Goal: Information Seeking & Learning: Learn about a topic

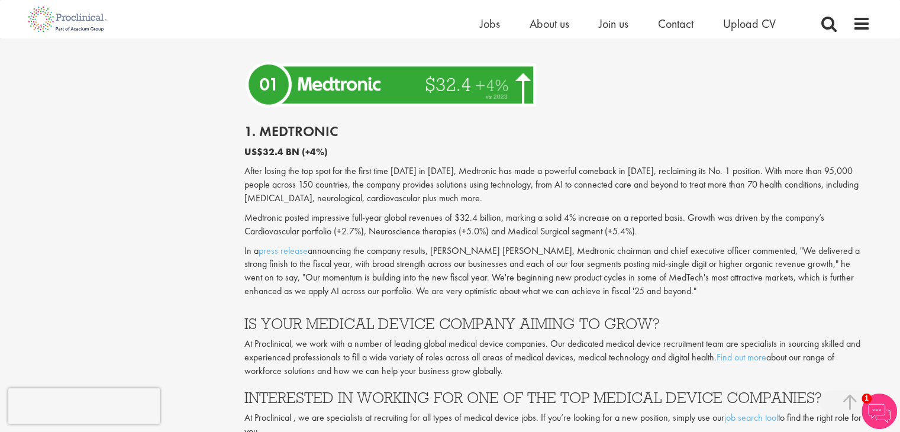
scroll to position [3319, 0]
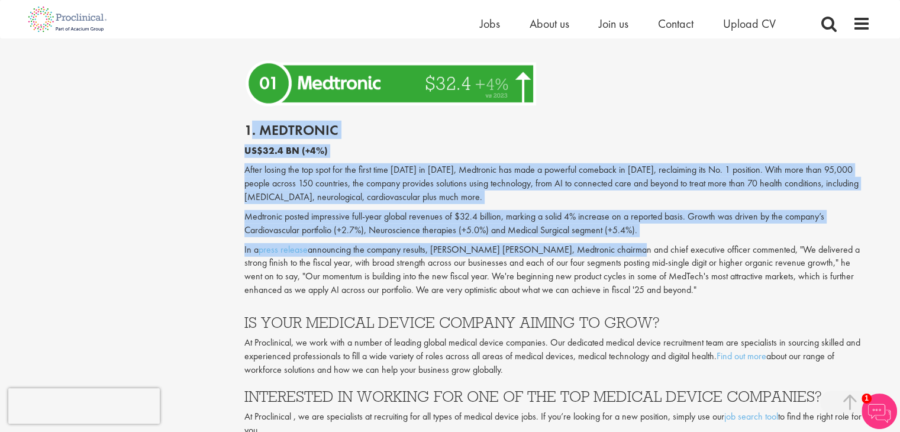
drag, startPoint x: 248, startPoint y: 53, endPoint x: 616, endPoint y: 192, distance: 393.6
click at [616, 192] on div "1. Medtronic US$32.4 BN (+4%) After losing the top spot for the first time [DAT…" at bounding box center [557, 207] width 644 height 192
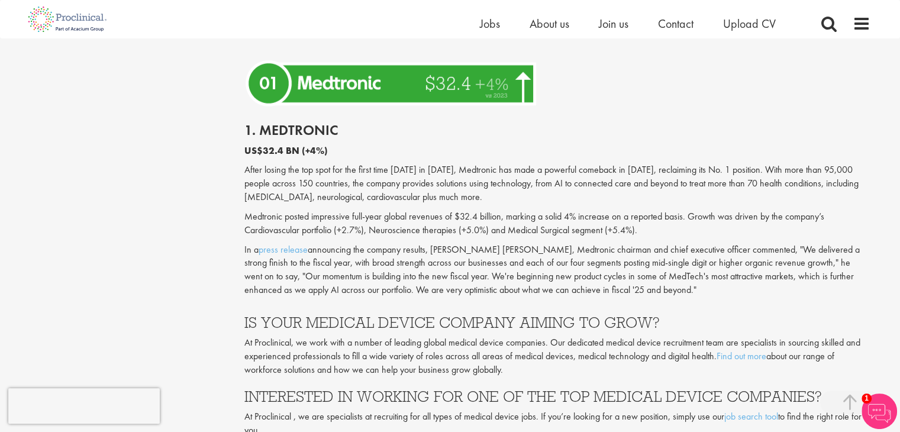
click at [608, 243] on p "In a press release announcing the company results, [PERSON_NAME] [PERSON_NAME],…" at bounding box center [557, 270] width 626 height 54
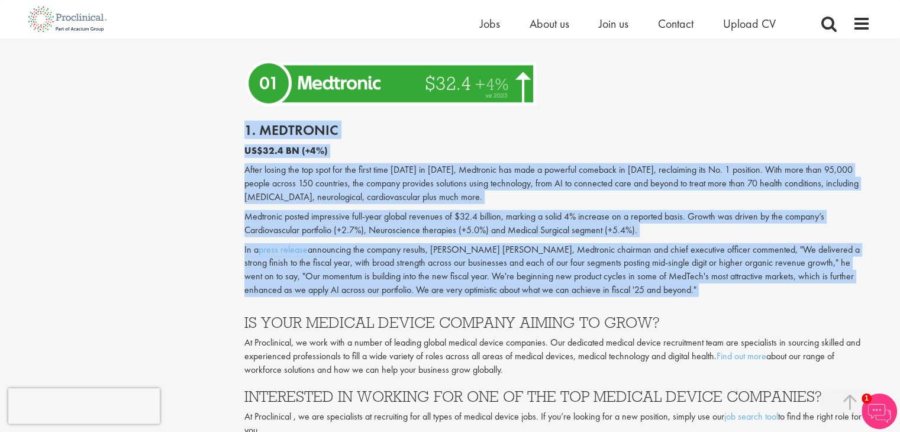
drag, startPoint x: 608, startPoint y: 206, endPoint x: 194, endPoint y: 47, distance: 443.9
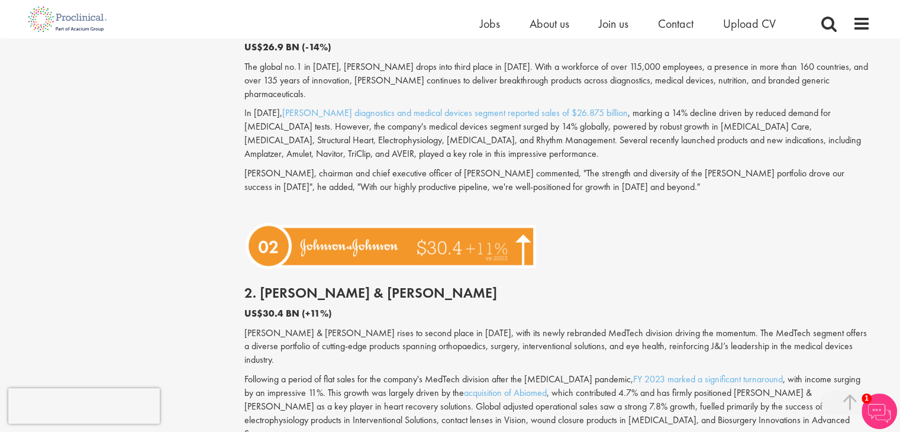
scroll to position [2915, 0]
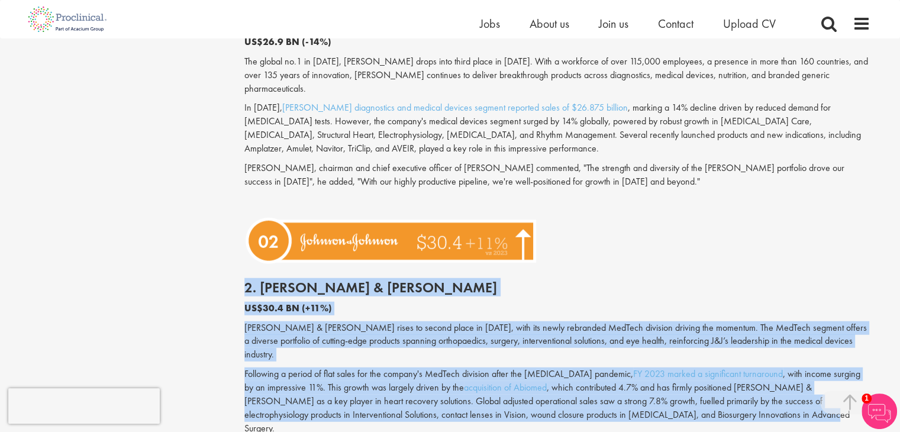
drag, startPoint x: 238, startPoint y: 225, endPoint x: 738, endPoint y: 344, distance: 514.5
click at [738, 367] on p "Following a period of flat sales for the company's MedTech division after the […" at bounding box center [557, 400] width 626 height 67
drag, startPoint x: 738, startPoint y: 344, endPoint x: 191, endPoint y: 233, distance: 559.2
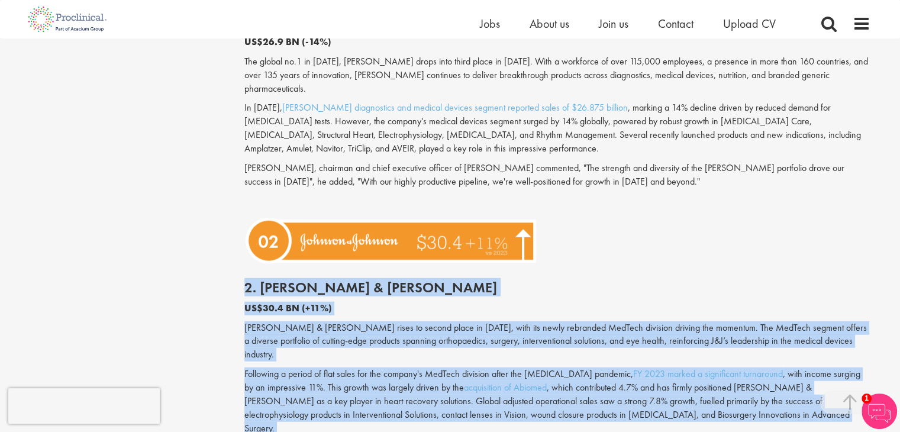
drag, startPoint x: 191, startPoint y: 233, endPoint x: 743, endPoint y: 345, distance: 563.9
click at [743, 367] on p "Following a period of flat sales for the company's MedTech division after the […" at bounding box center [557, 400] width 626 height 67
drag, startPoint x: 743, startPoint y: 345, endPoint x: 642, endPoint y: 173, distance: 199.2
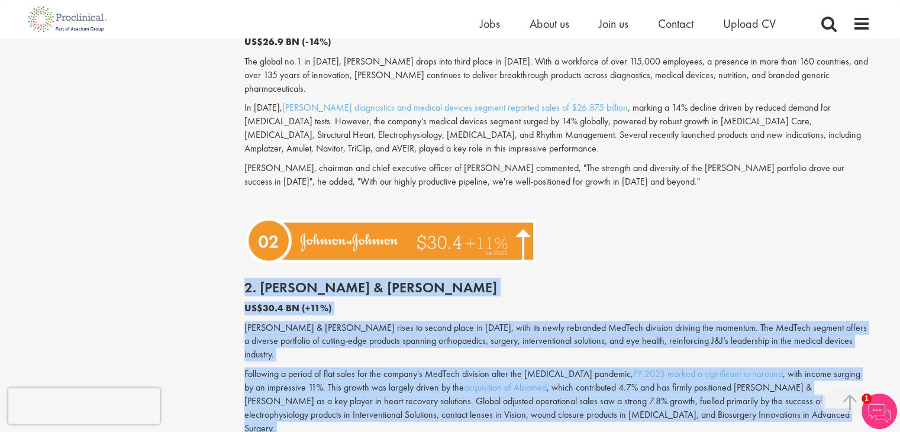
click at [642, 214] on div at bounding box center [557, 241] width 644 height 54
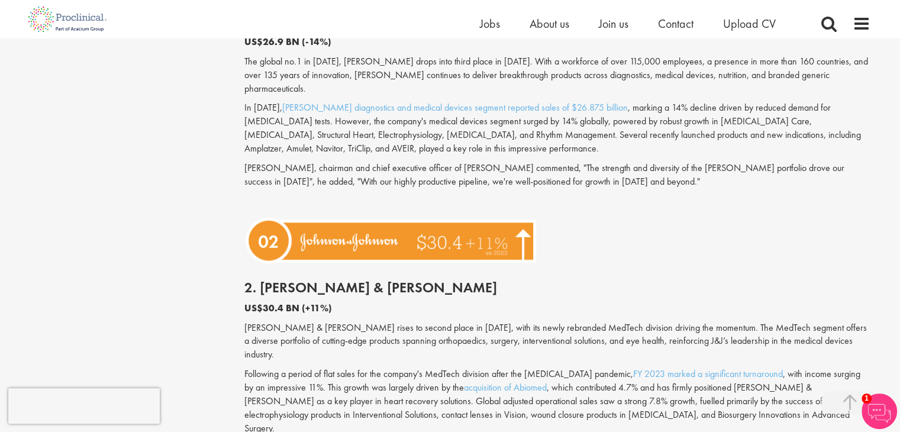
scroll to position [2777, 0]
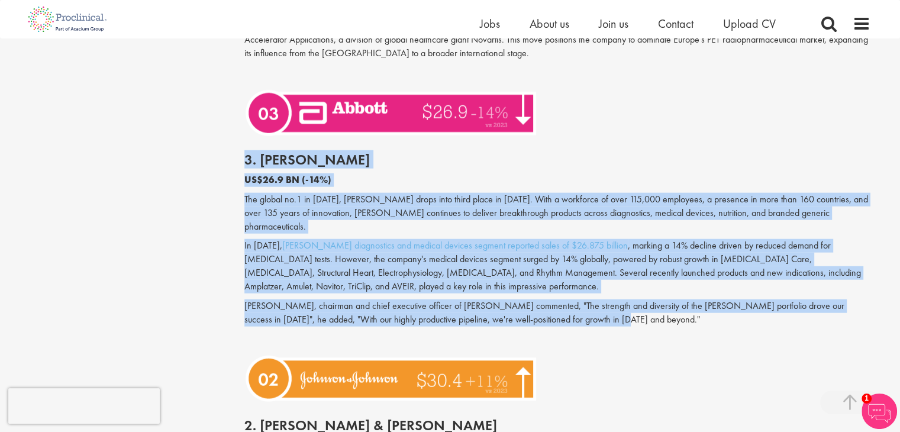
drag, startPoint x: 577, startPoint y: 269, endPoint x: 208, endPoint y: 127, distance: 395.6
drag, startPoint x: 208, startPoint y: 127, endPoint x: 618, endPoint y: 263, distance: 431.5
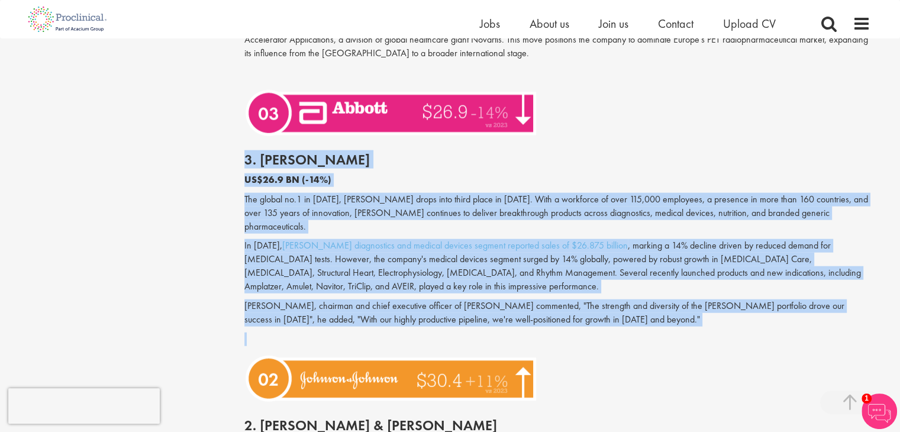
click at [618, 299] on p "[PERSON_NAME], chairman and chief executive officer of [PERSON_NAME] commented,…" at bounding box center [557, 312] width 626 height 27
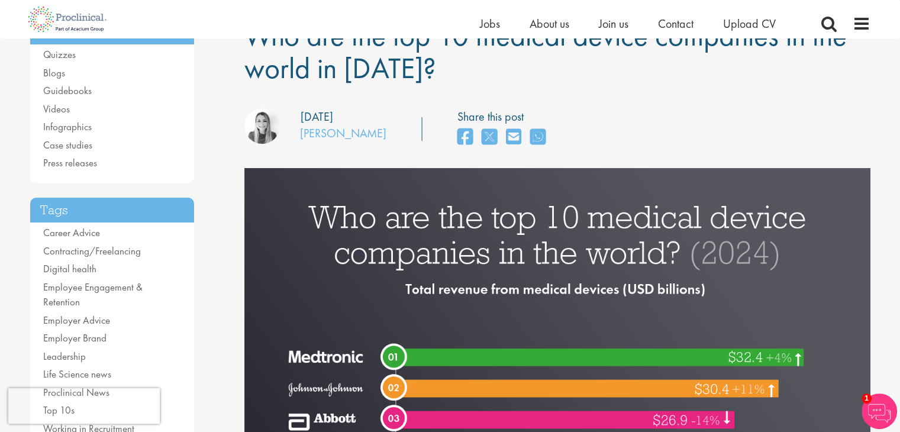
scroll to position [0, 0]
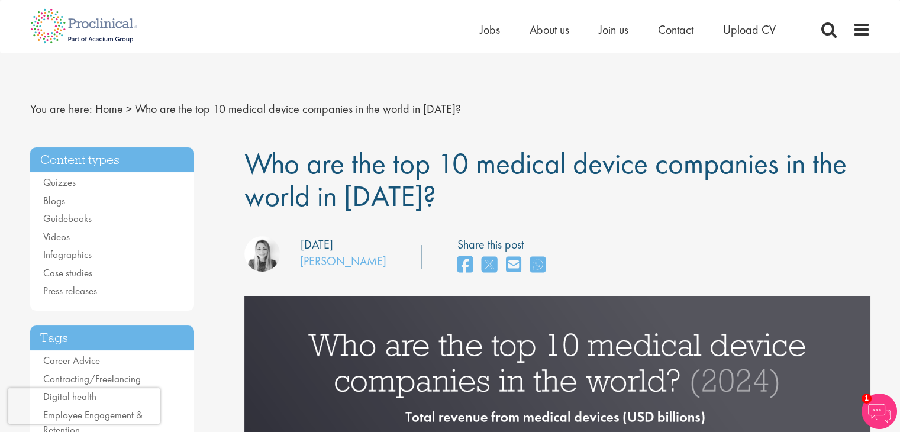
drag, startPoint x: 247, startPoint y: 157, endPoint x: 489, endPoint y: 192, distance: 244.5
click at [489, 192] on h1 "Who are the top 10 medical device companies in the world in [DATE]?" at bounding box center [557, 179] width 626 height 65
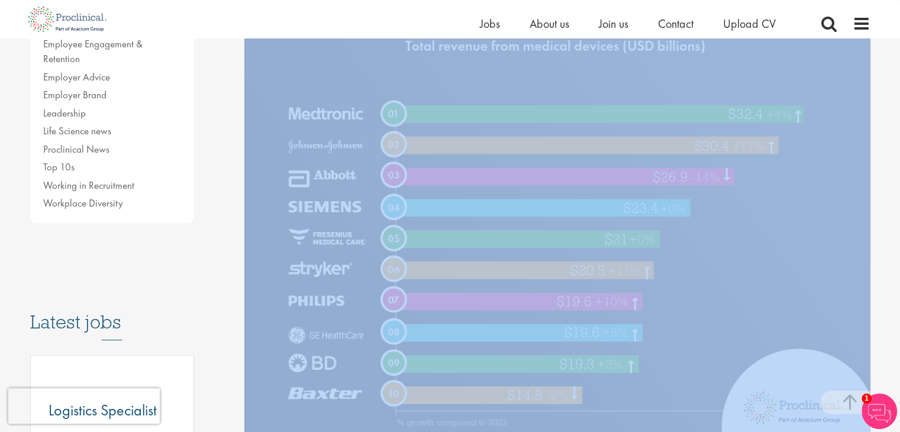
scroll to position [280, 0]
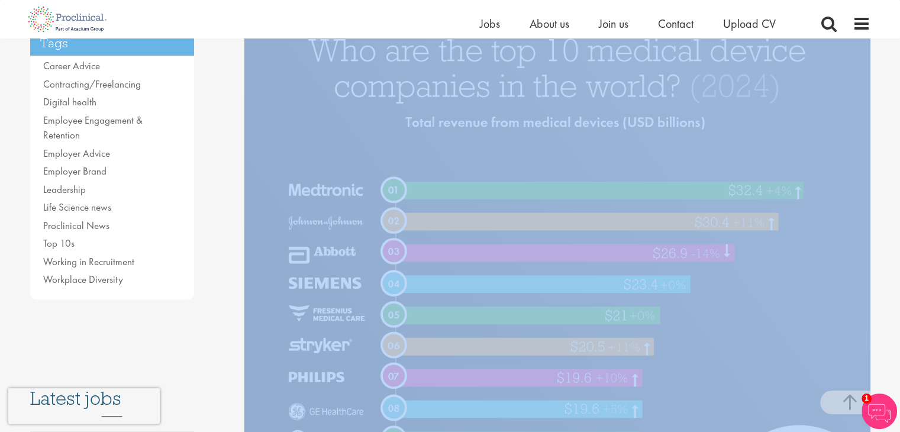
drag, startPoint x: 489, startPoint y: 192, endPoint x: 551, endPoint y: 143, distance: 79.3
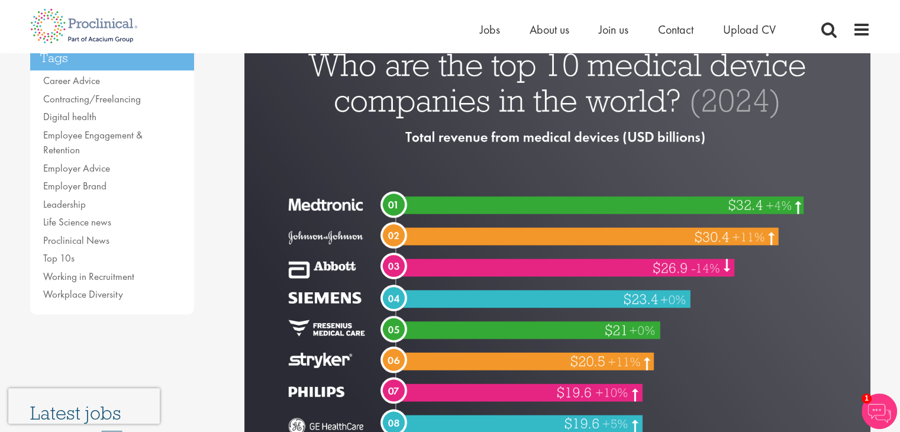
scroll to position [0, 0]
